Goal: Task Accomplishment & Management: Manage account settings

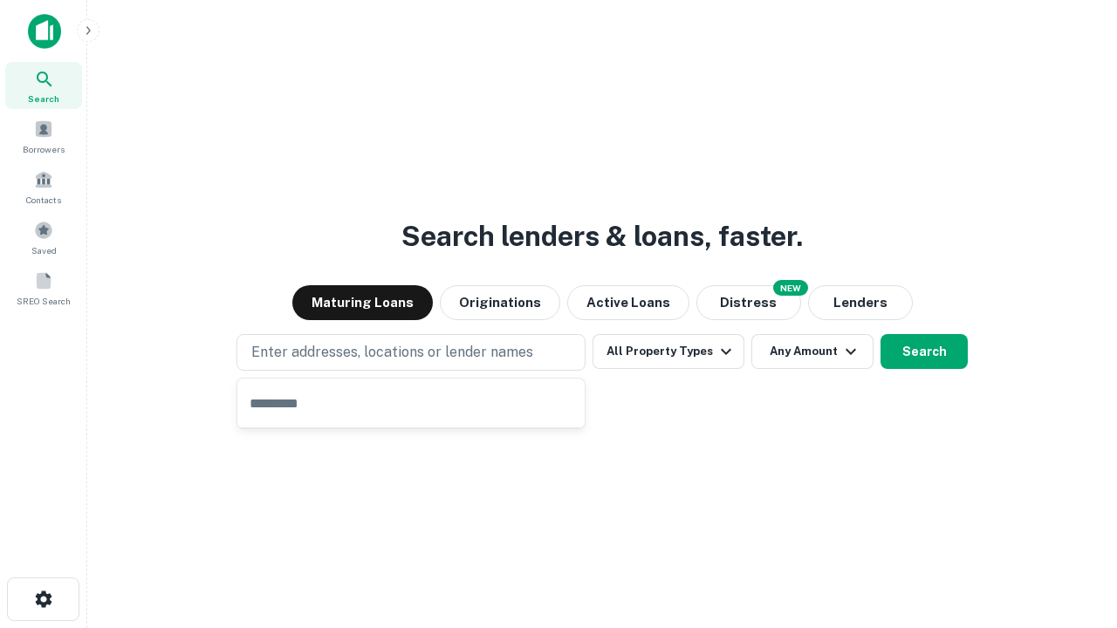
type input "**********"
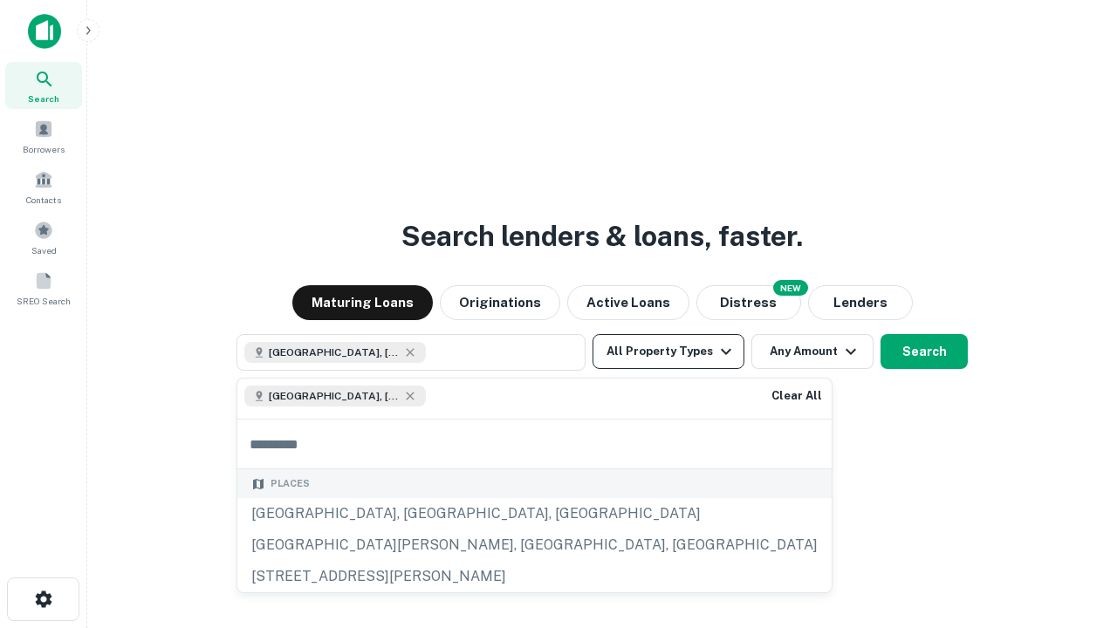
click at [669, 352] on button "All Property Types" at bounding box center [669, 351] width 152 height 35
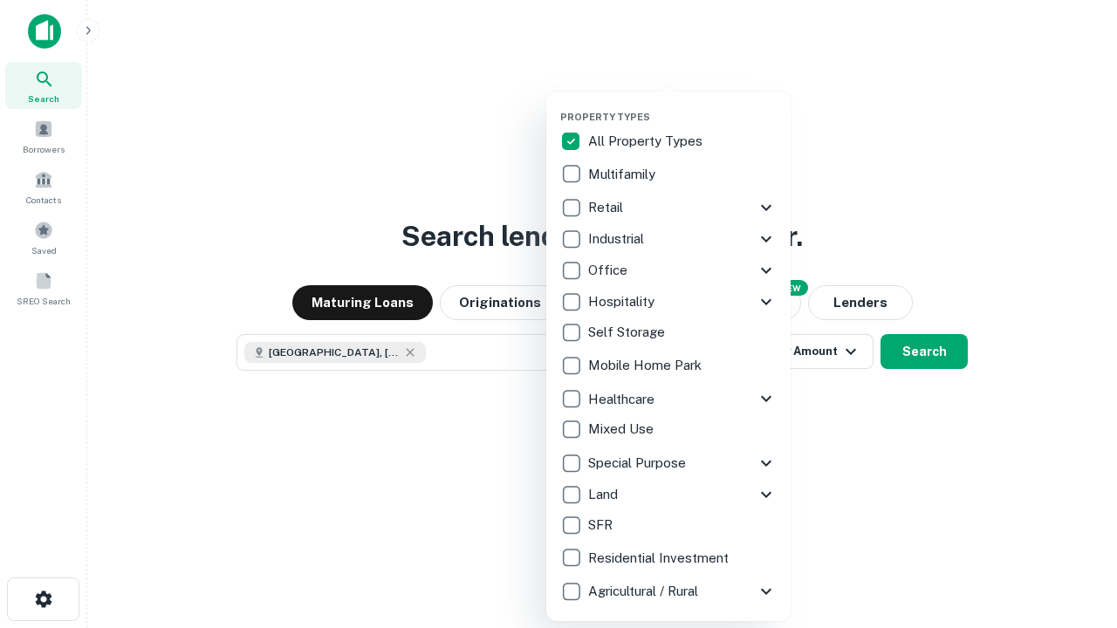
click at [683, 106] on button "button" at bounding box center [682, 106] width 244 height 1
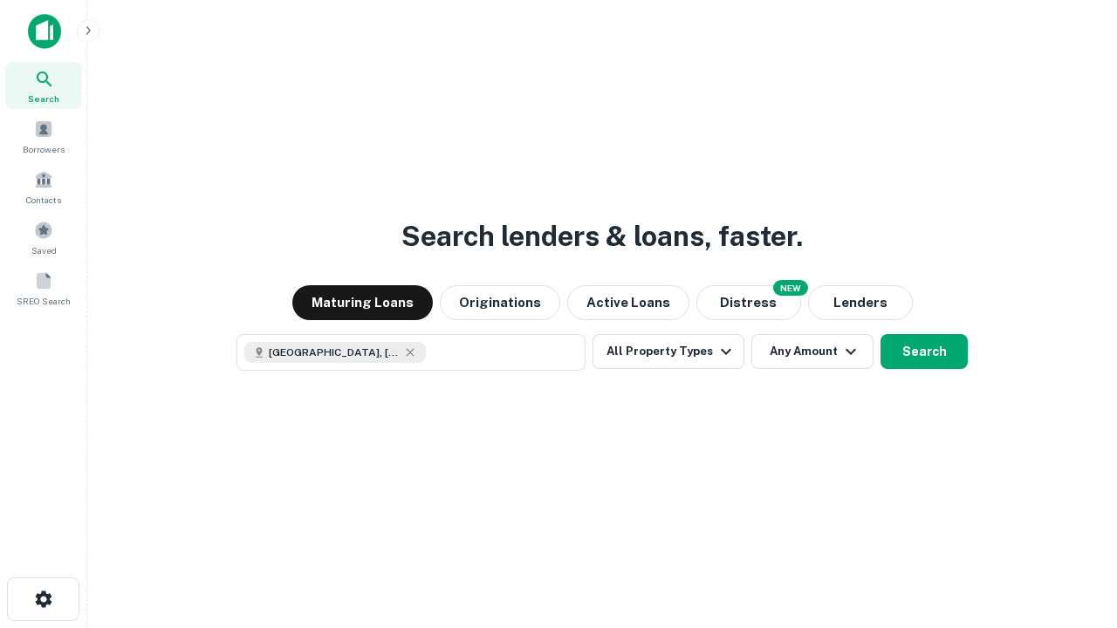
scroll to position [28, 0]
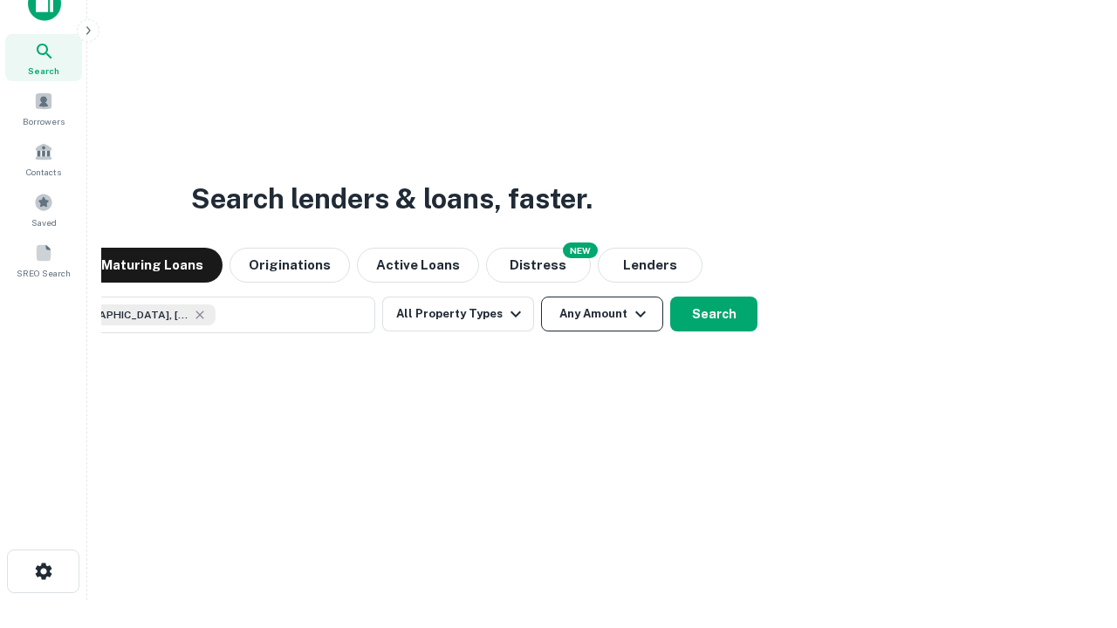
click at [541, 297] on button "Any Amount" at bounding box center [602, 314] width 122 height 35
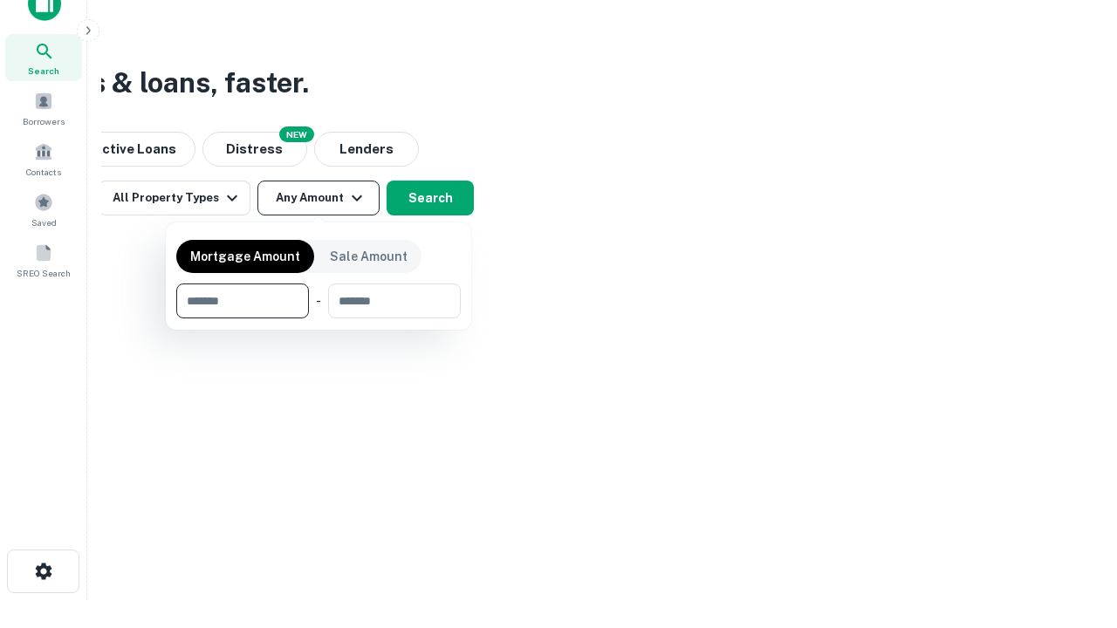
type input "*******"
click at [319, 319] on button "button" at bounding box center [318, 319] width 285 height 1
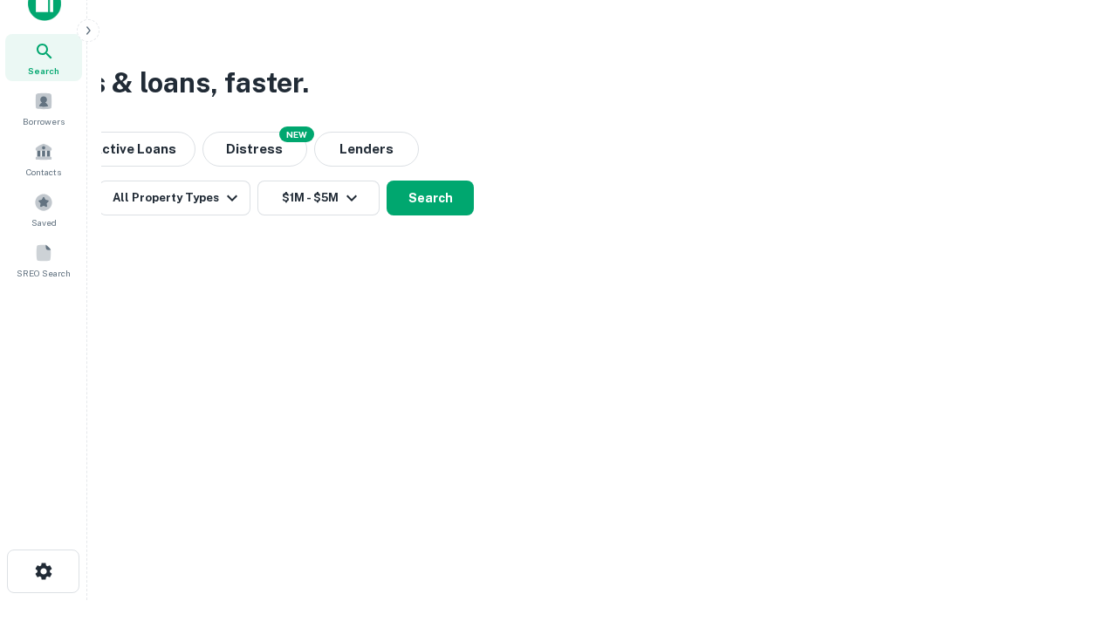
scroll to position [10, 322]
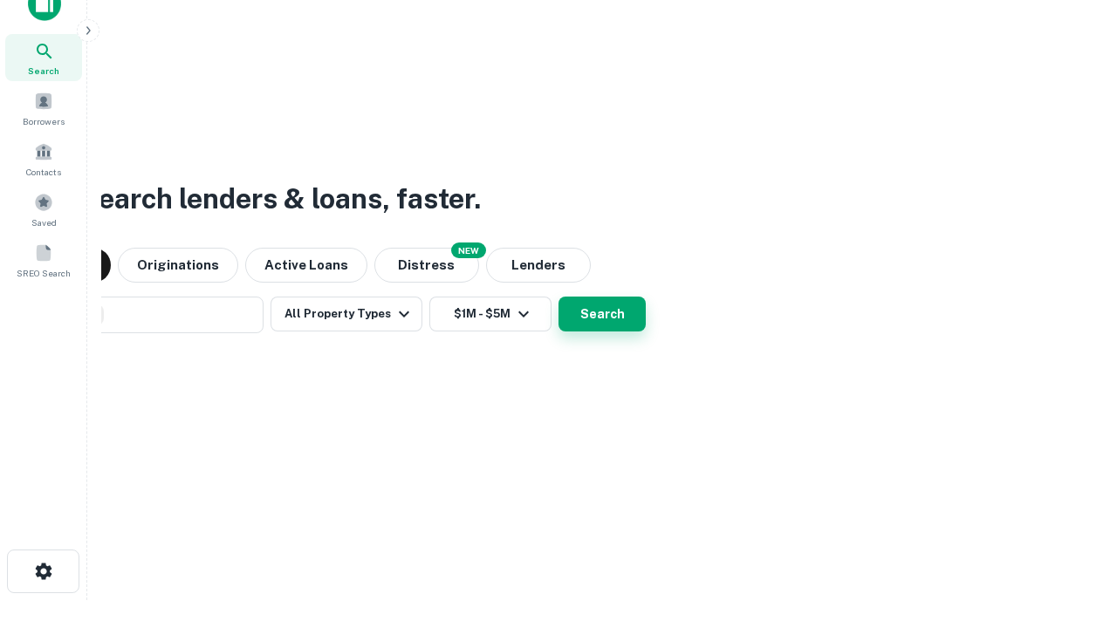
click at [602, 314] on button "Search" at bounding box center [602, 314] width 87 height 35
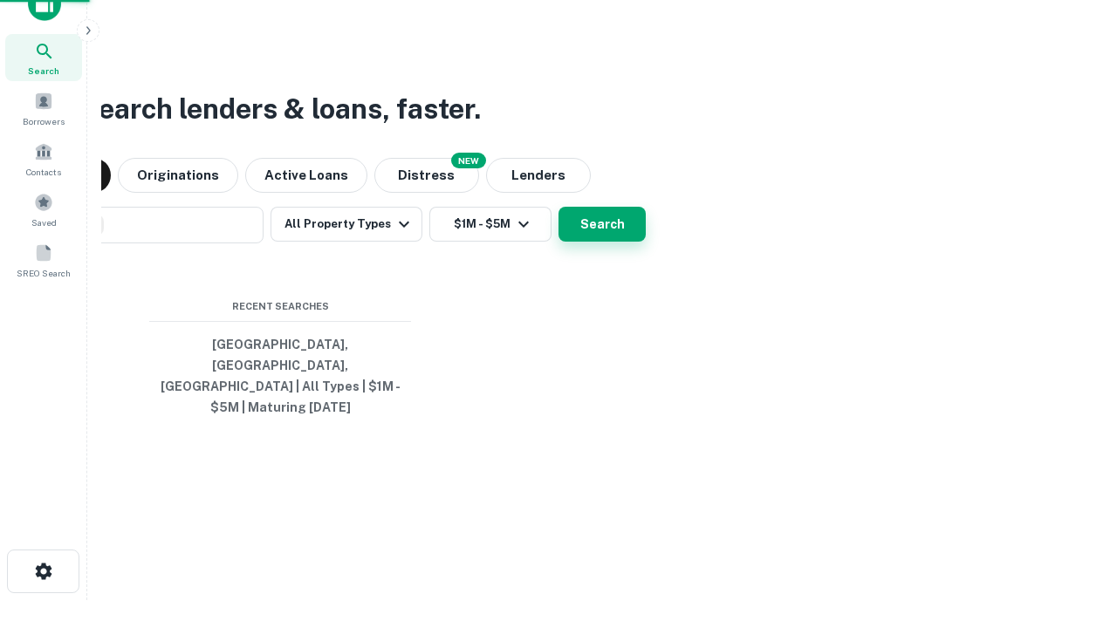
scroll to position [0, 322]
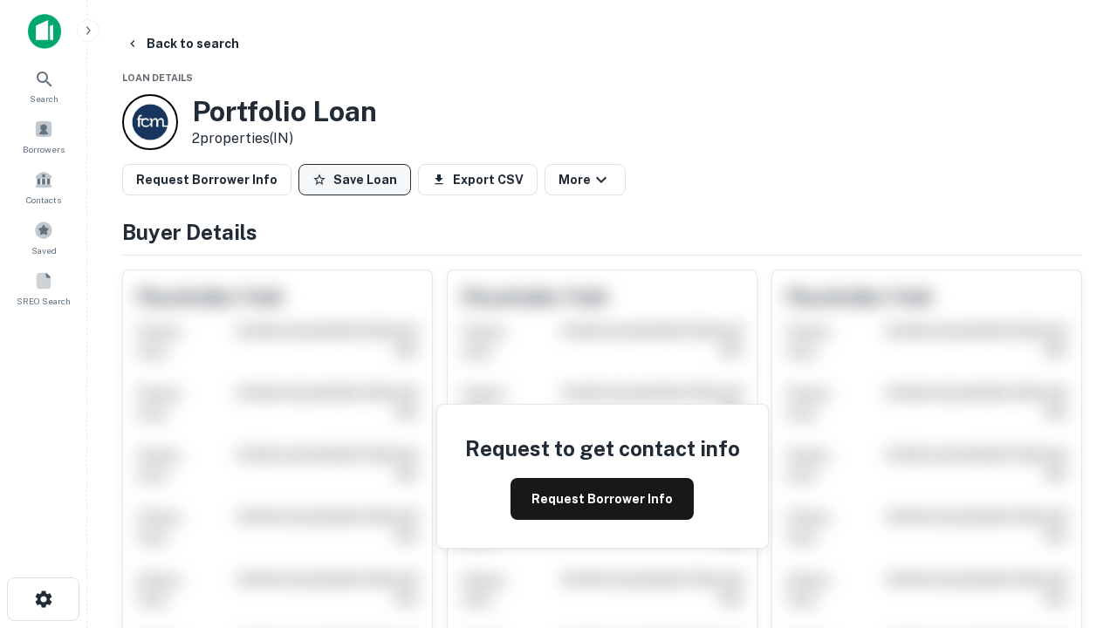
click at [354, 180] on button "Save Loan" at bounding box center [355, 179] width 113 height 31
click at [359, 180] on button "Loan Saved" at bounding box center [359, 179] width 120 height 31
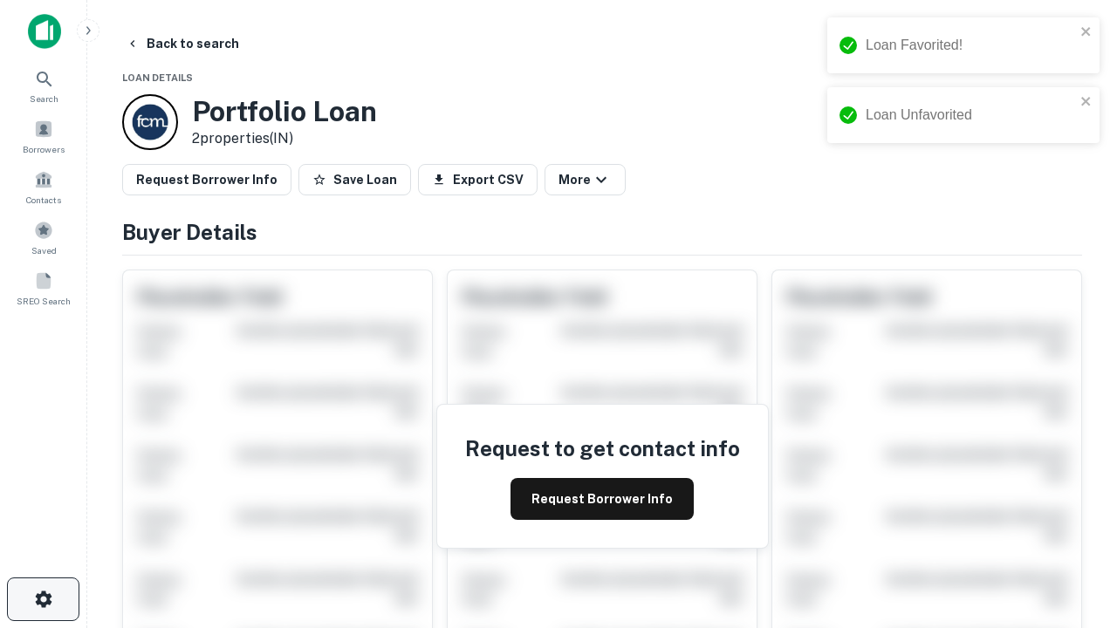
click at [43, 600] on icon "button" at bounding box center [43, 599] width 21 height 21
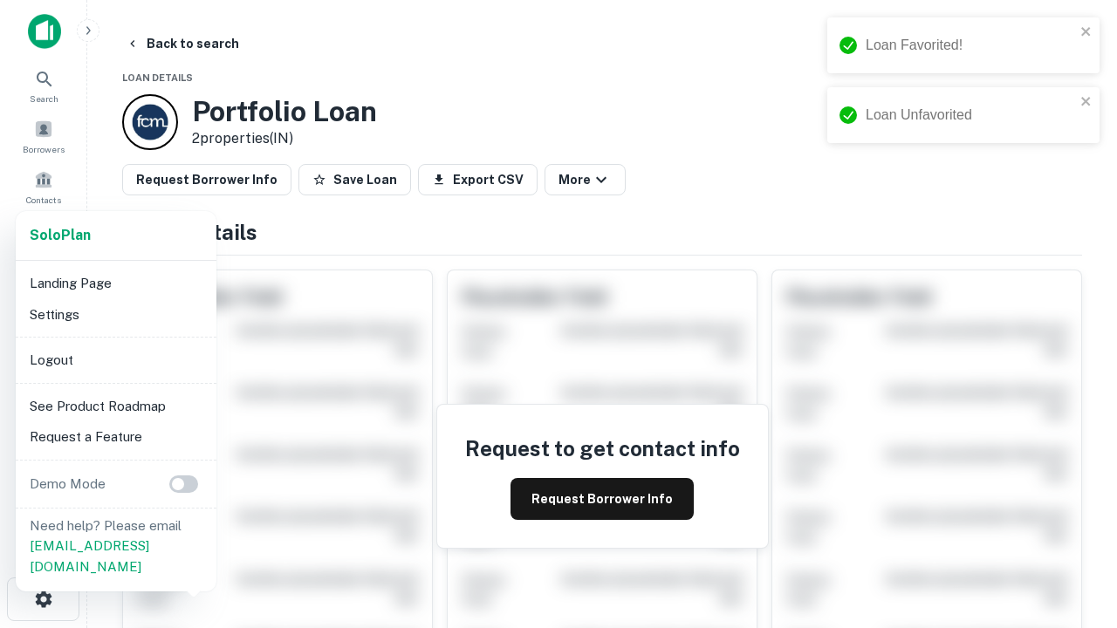
click at [115, 360] on li "Logout" at bounding box center [116, 360] width 187 height 31
